Goal: Find contact information: Find contact information

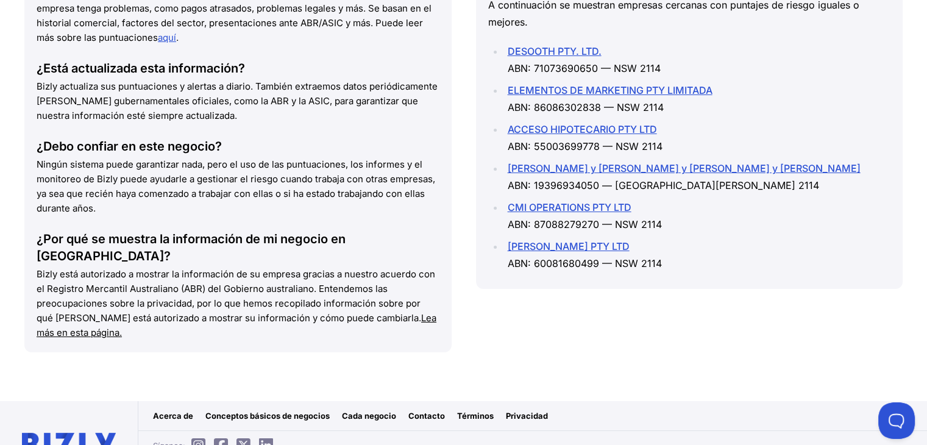
scroll to position [1802, 0]
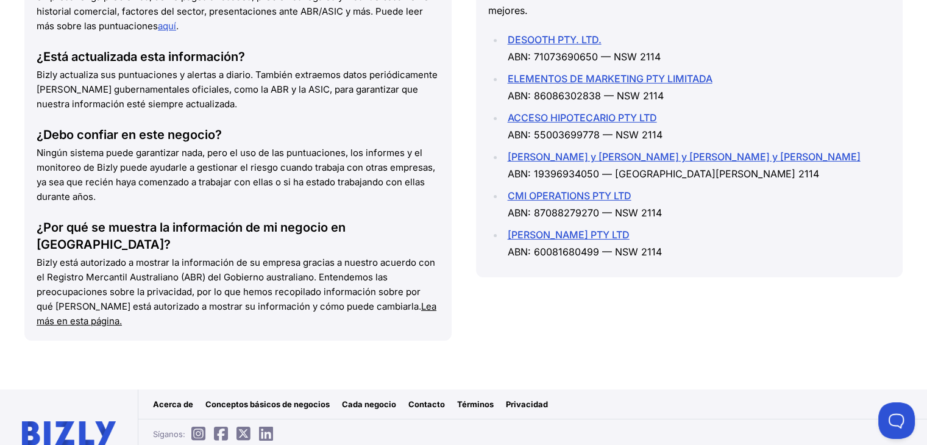
click at [424, 399] on font "Contacto" at bounding box center [426, 404] width 37 height 10
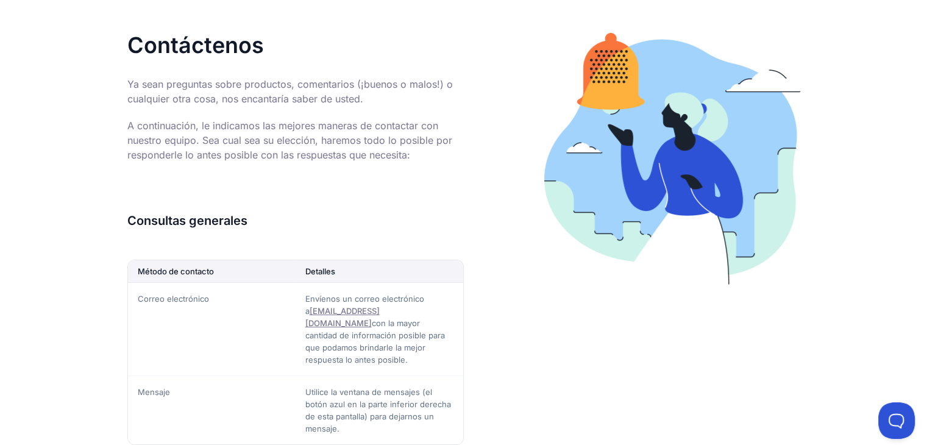
scroll to position [183, 0]
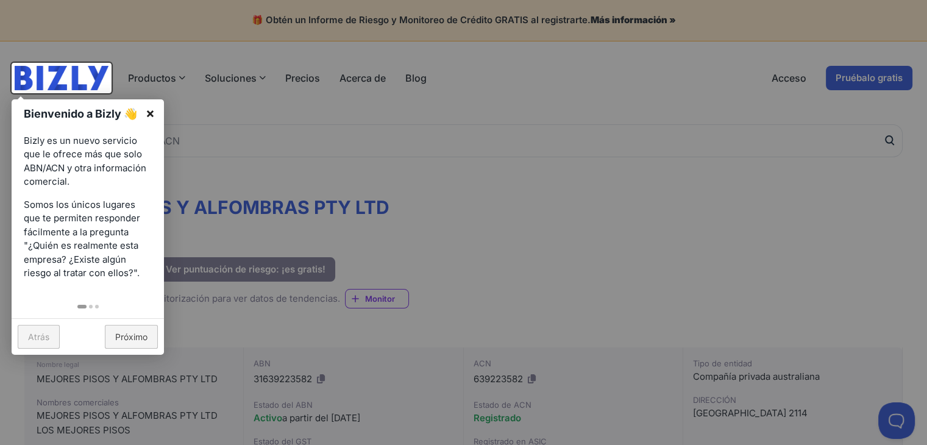
click at [156, 110] on link "×" at bounding box center [150, 112] width 27 height 27
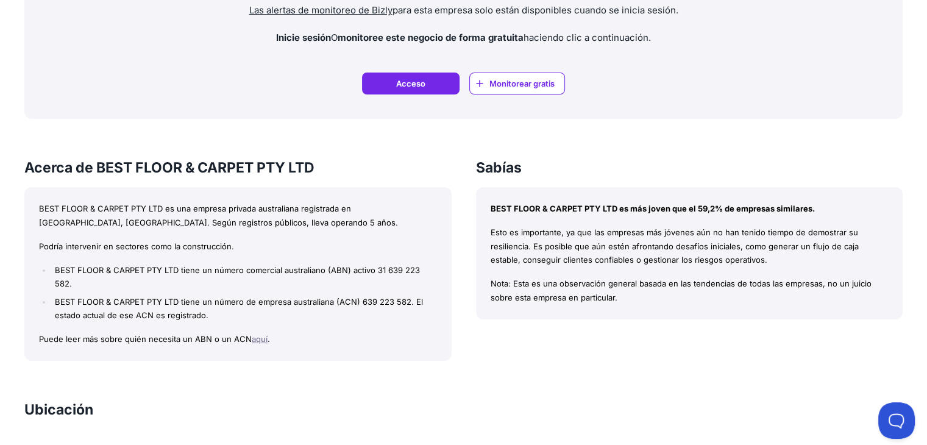
scroll to position [976, 0]
